Goal: Information Seeking & Learning: Learn about a topic

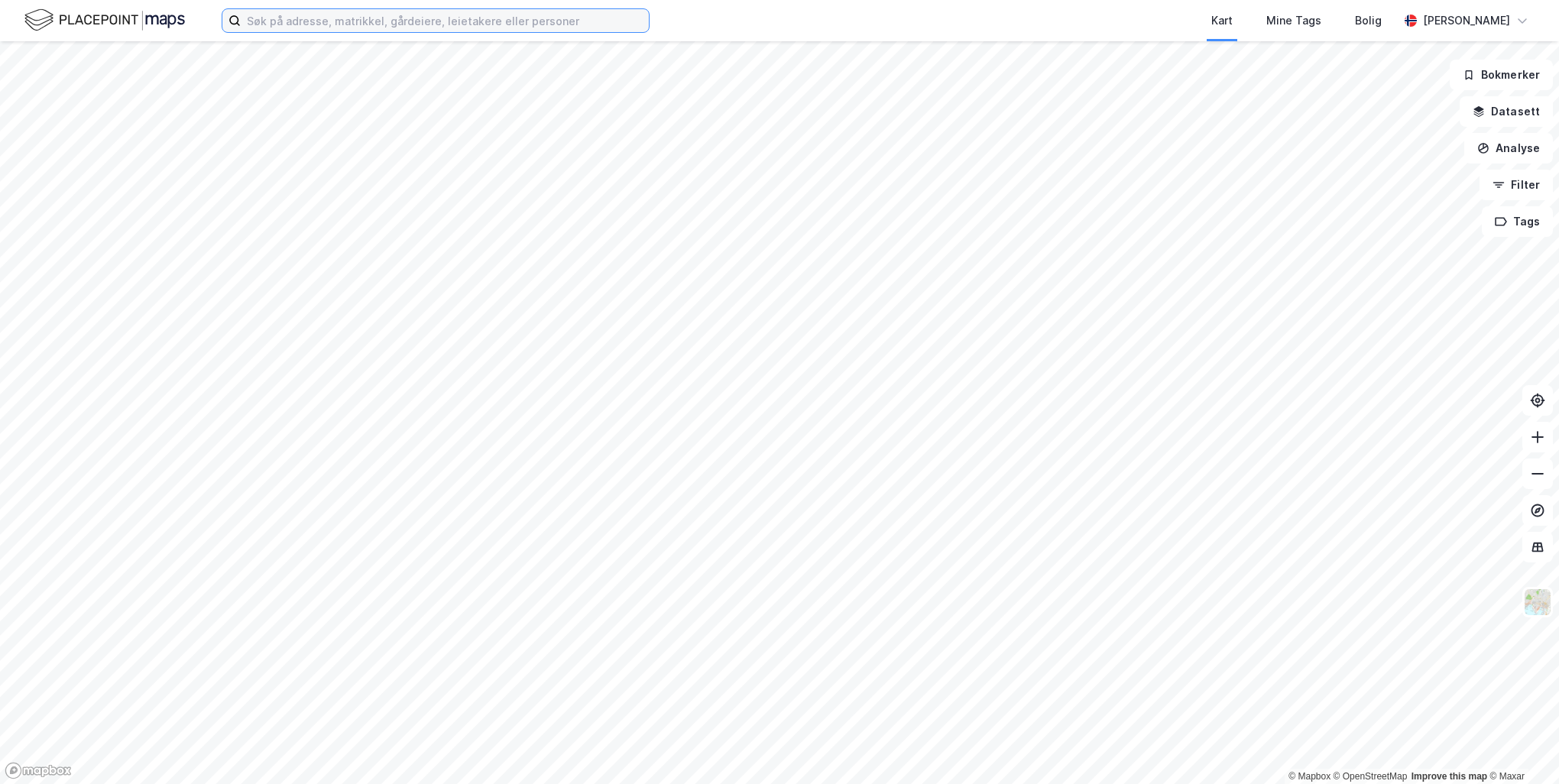
click at [408, 22] on input at bounding box center [445, 21] width 408 height 23
